Goal: Leave review/rating: Leave review/rating

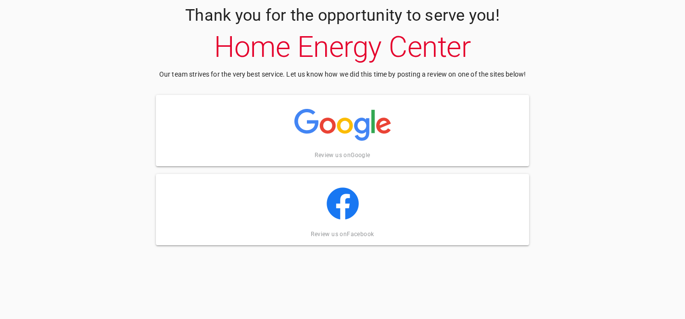
click at [355, 145] on img at bounding box center [343, 125] width 97 height 48
click at [328, 128] on img at bounding box center [343, 125] width 97 height 48
